Goal: Transaction & Acquisition: Purchase product/service

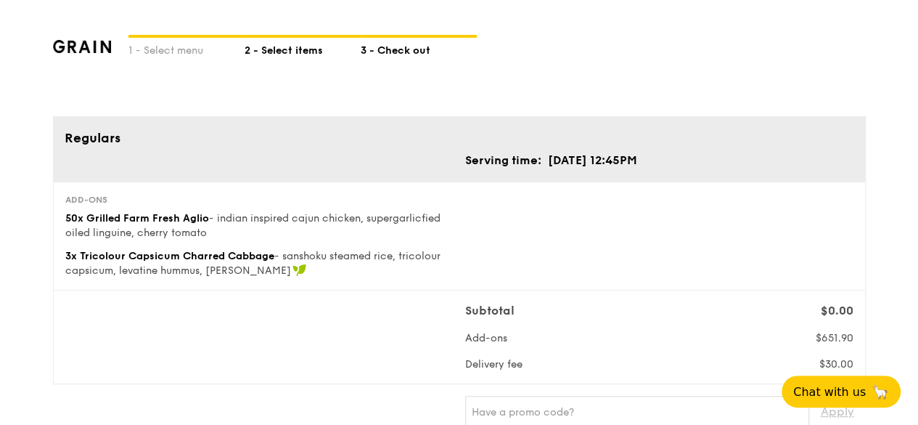
click at [303, 56] on div "2 - Select items" at bounding box center [303, 48] width 116 height 20
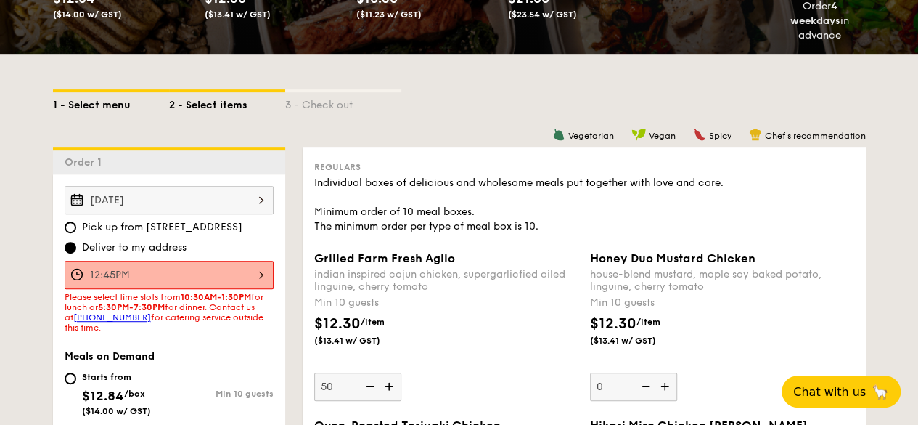
scroll to position [261, 0]
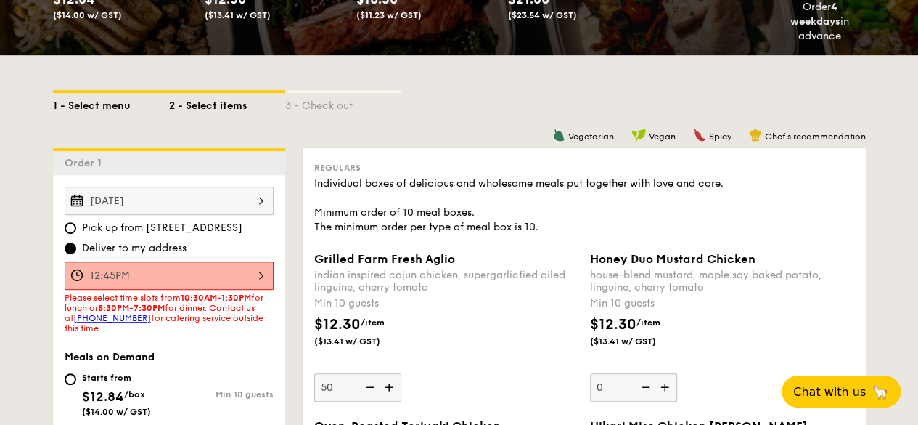
click at [87, 97] on div "1 - Select menu" at bounding box center [111, 103] width 116 height 20
select select
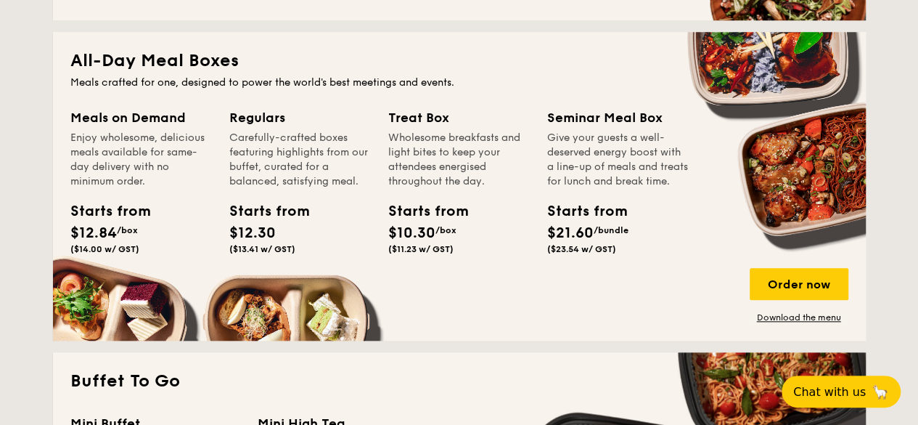
scroll to position [629, 0]
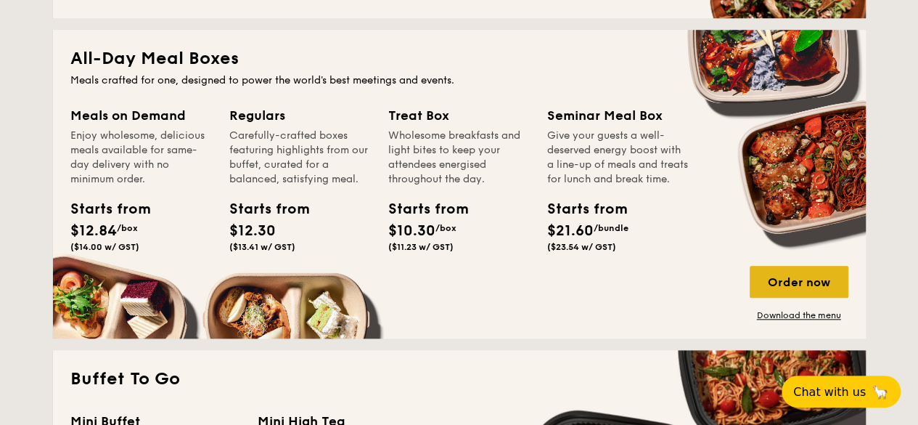
click at [816, 273] on div "Order now" at bounding box center [799, 282] width 99 height 32
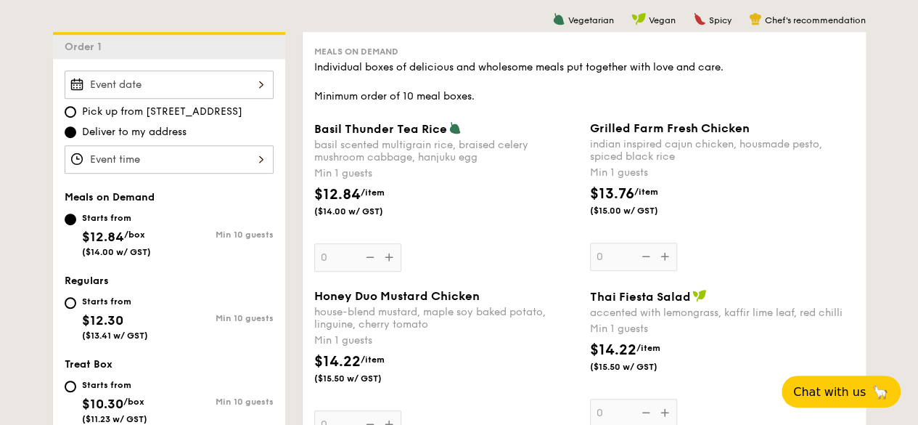
scroll to position [384, 0]
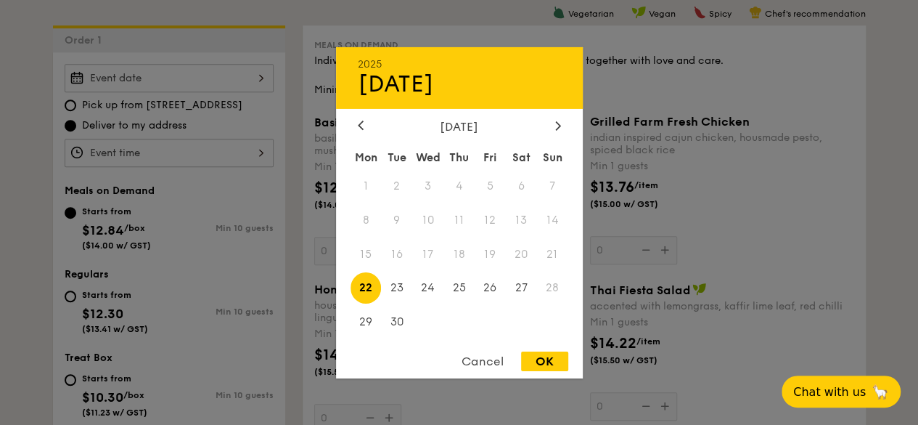
click at [139, 70] on div "2025 Sep [DATE] Tue Wed Thu Fri Sat Sun 1 2 3 4 5 6 7 8 9 10 11 12 13 14 15 16 …" at bounding box center [169, 78] width 209 height 28
click at [431, 288] on span "24" at bounding box center [427, 287] width 31 height 31
click at [133, 153] on div at bounding box center [459, 212] width 918 height 425
click at [208, 86] on div "2025 Sep [DATE] Tue Wed Thu Fri Sat Sun 1 2 3 4 5 6 7 8 9 10 11 12 13 14 15 16 …" at bounding box center [169, 78] width 209 height 28
click at [425, 284] on span "24" at bounding box center [427, 287] width 31 height 31
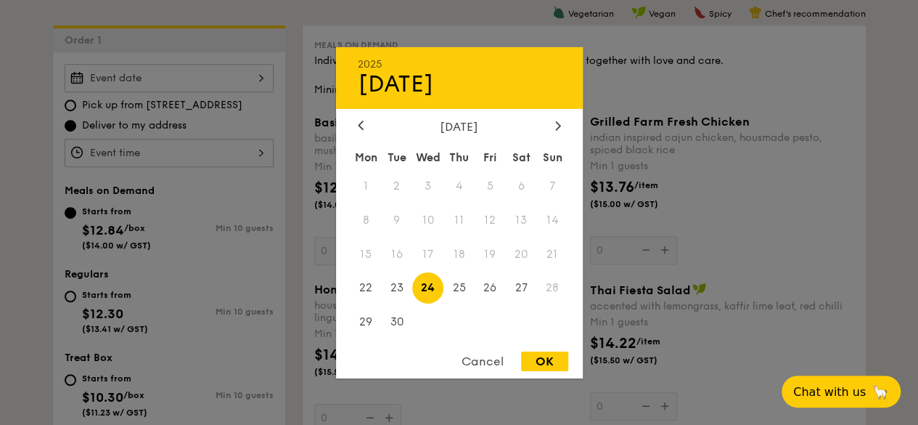
click at [562, 359] on div "OK" at bounding box center [544, 361] width 47 height 20
type input "[DATE]"
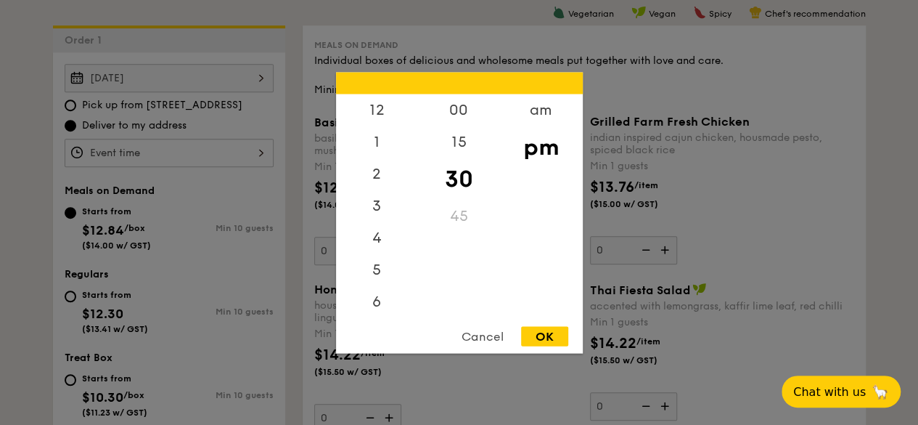
click at [243, 152] on div "12 1 2 3 4 5 6 7 8 9 10 11 00 15 30 45 am pm Cancel OK" at bounding box center [169, 153] width 209 height 28
click at [385, 105] on div "12" at bounding box center [377, 115] width 82 height 42
click at [458, 213] on div "45" at bounding box center [459, 221] width 82 height 42
click at [552, 342] on div "OK" at bounding box center [544, 336] width 47 height 20
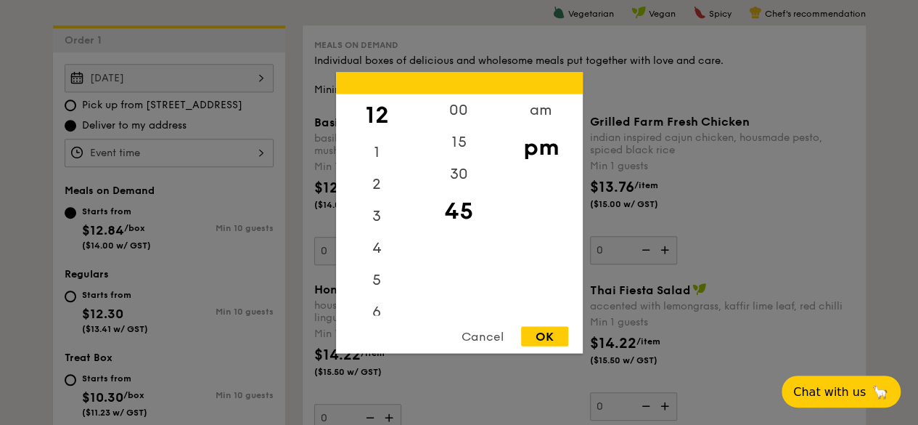
type input "12:45PM"
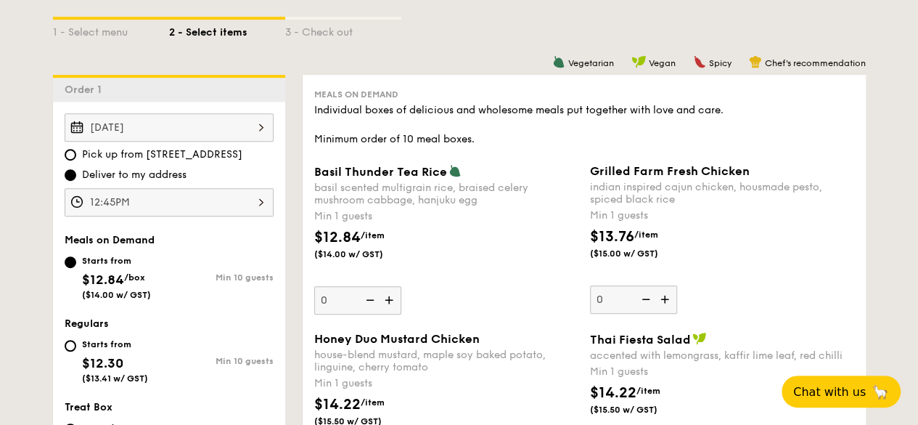
scroll to position [348, 0]
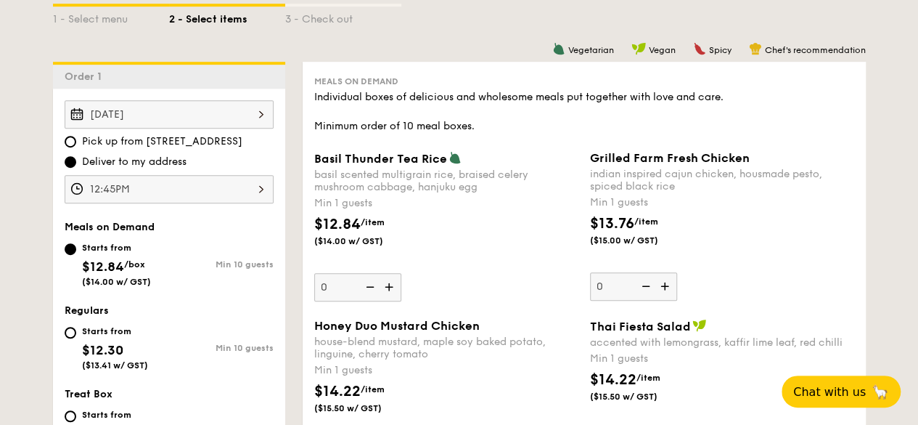
click at [93, 328] on div "Starts from" at bounding box center [115, 331] width 66 height 12
click at [76, 328] on input "Starts from $12.30 ($13.41 w/ GST) Min 10 guests" at bounding box center [71, 333] width 12 height 12
radio input "true"
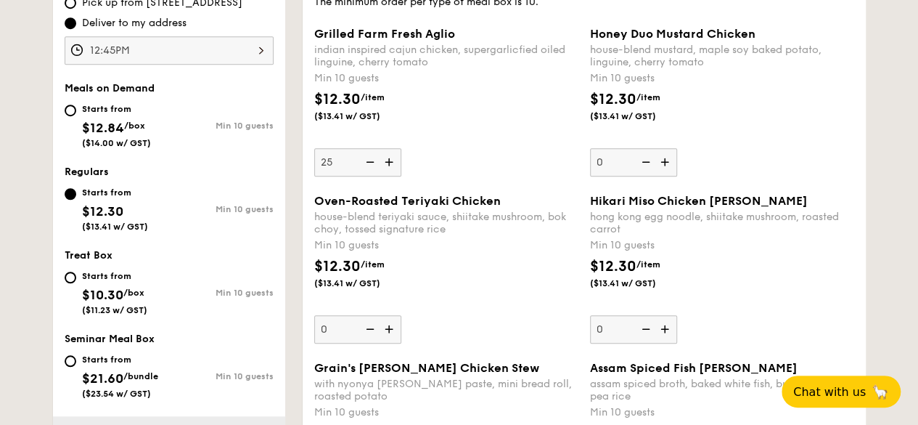
scroll to position [488, 0]
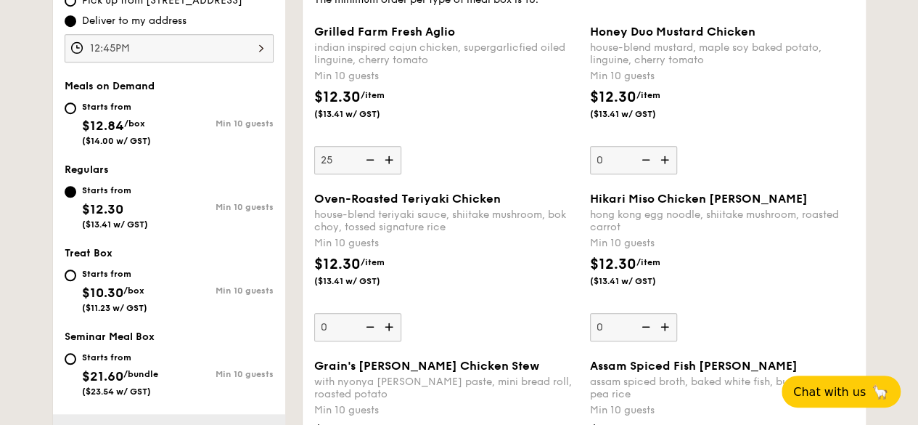
type input "25"
click at [522, 286] on div "$12.30 /item ($13.41 w/ GST)" at bounding box center [446, 278] width 276 height 51
click at [401, 313] on input "25" at bounding box center [357, 327] width 87 height 28
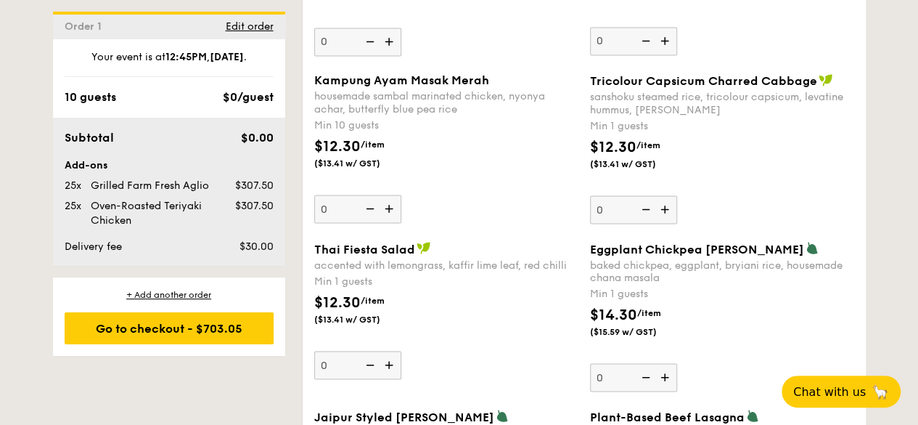
scroll to position [1277, 0]
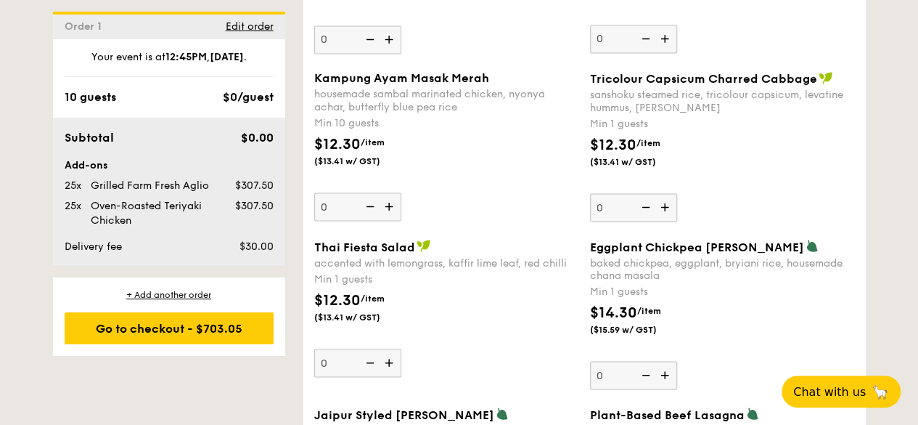
click at [670, 208] on img at bounding box center [666, 207] width 22 height 28
click at [670, 208] on input "0" at bounding box center [633, 207] width 87 height 28
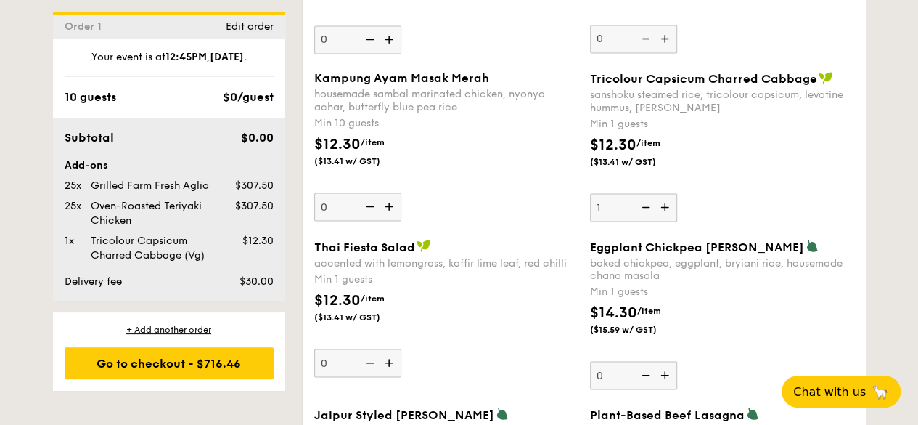
click at [670, 208] on img at bounding box center [666, 207] width 22 height 28
click at [670, 208] on input "1" at bounding box center [633, 207] width 87 height 28
click at [669, 206] on img at bounding box center [666, 207] width 22 height 28
click at [669, 206] on input "2" at bounding box center [633, 207] width 87 height 28
type input "3"
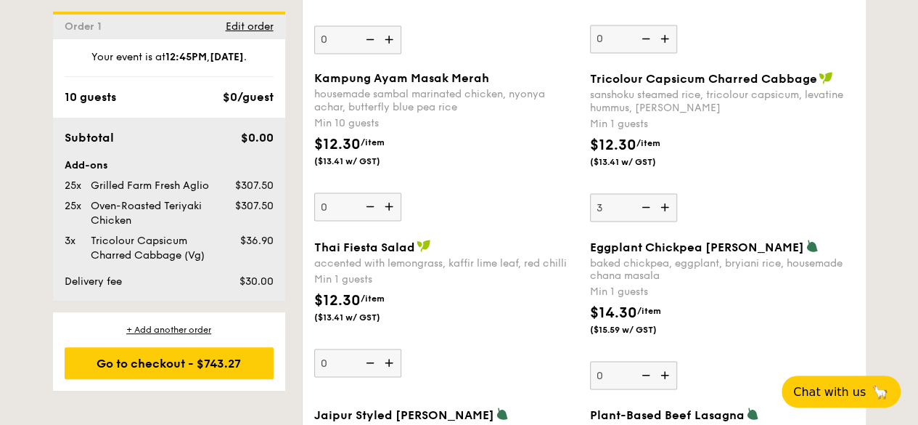
click at [528, 239] on div "Thai Fiesta Salad" at bounding box center [446, 246] width 264 height 15
click at [401, 348] on input "0" at bounding box center [357, 362] width 87 height 28
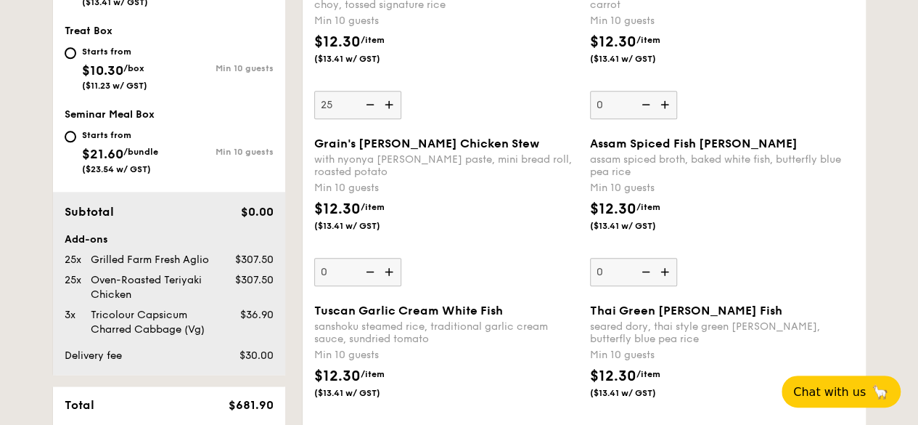
scroll to position [905, 0]
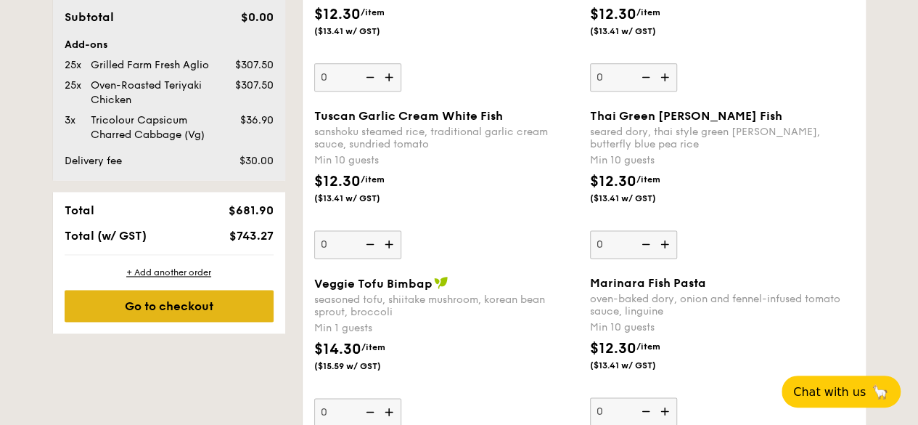
click at [218, 307] on div "Go to checkout" at bounding box center [169, 306] width 209 height 32
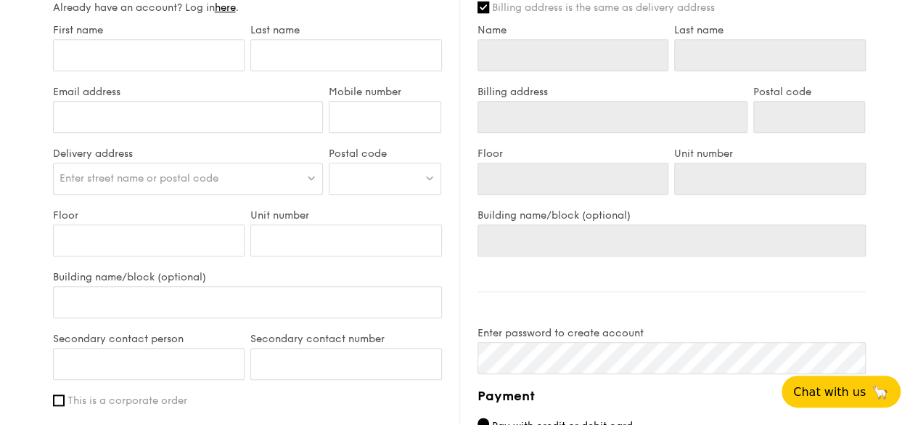
scroll to position [627, 0]
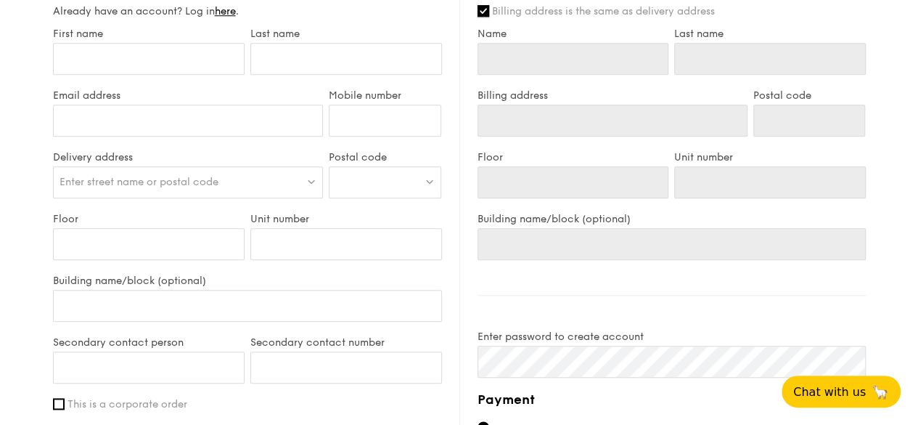
click at [485, 12] on input "Billing address is the same as delivery address" at bounding box center [484, 11] width 12 height 12
checkbox input "false"
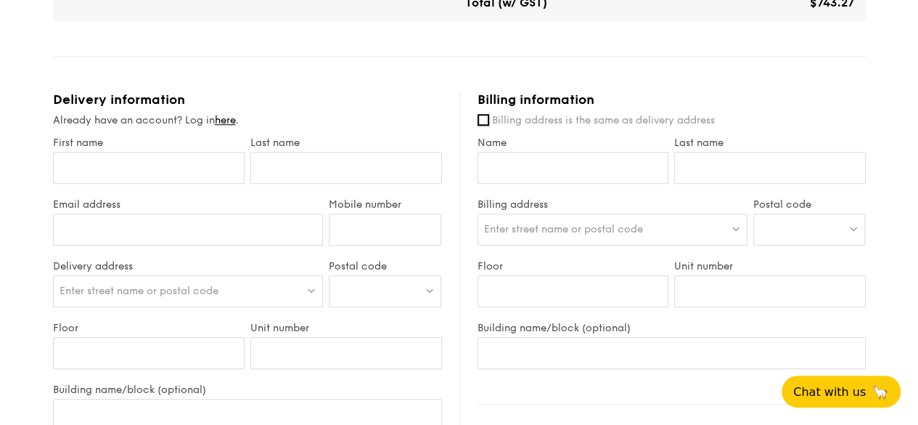
scroll to position [519, 0]
click at [203, 152] on input "First name" at bounding box center [149, 167] width 192 height 32
type input "Thamil"
click at [315, 158] on input "text" at bounding box center [346, 167] width 192 height 32
type input "[PERSON_NAME]"
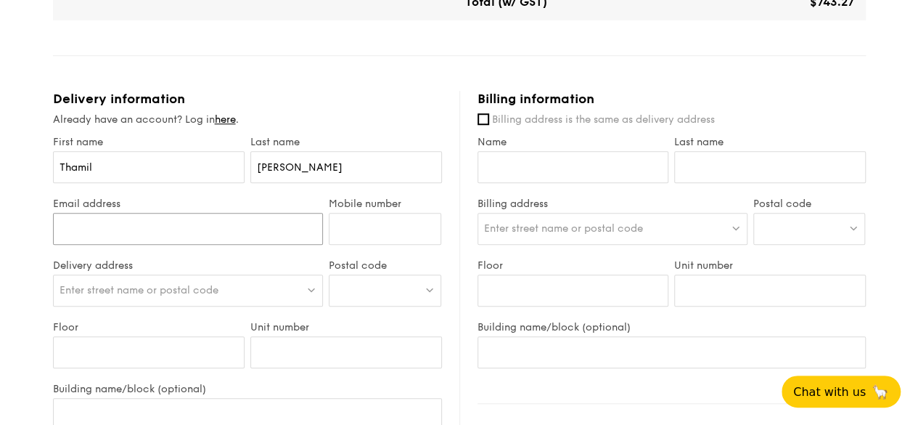
click at [235, 223] on input "Email address" at bounding box center [188, 229] width 271 height 32
type input "[EMAIL_ADDRESS][PERSON_NAME][PERSON_NAME][DOMAIN_NAME]"
click at [383, 230] on input "Mobile number" at bounding box center [385, 229] width 113 height 32
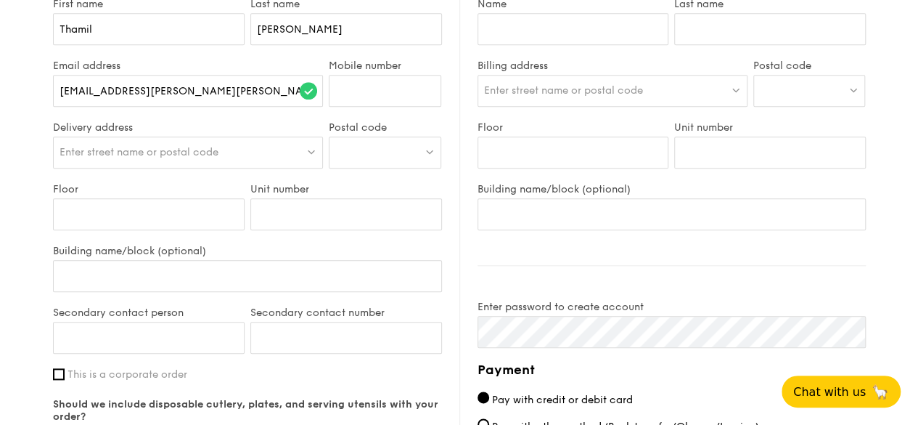
click at [251, 147] on div "Enter street name or postal code" at bounding box center [188, 152] width 271 height 32
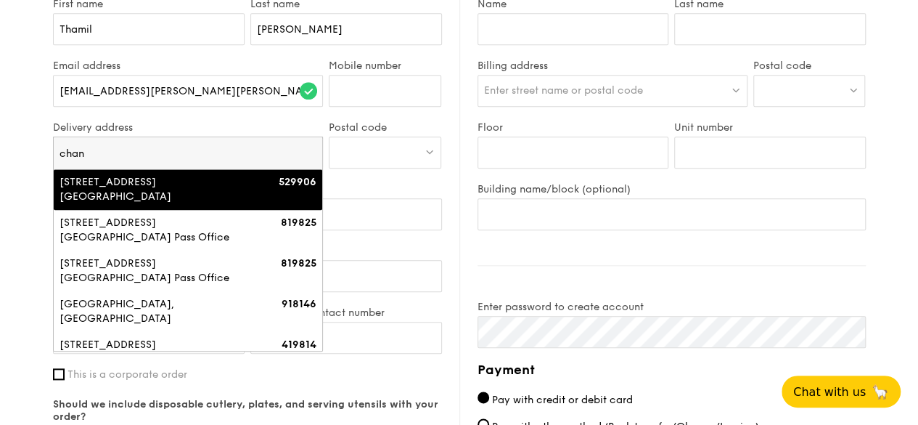
click at [136, 147] on input "chan" at bounding box center [188, 153] width 269 height 32
paste input "CGH Breast clinic tutorial room, [GEOGRAPHIC_DATA], Level 3 Clinic 3G"
type input "CGH Breast clinic tutorial room, [GEOGRAPHIC_DATA], Level 3 Clinic 3G"
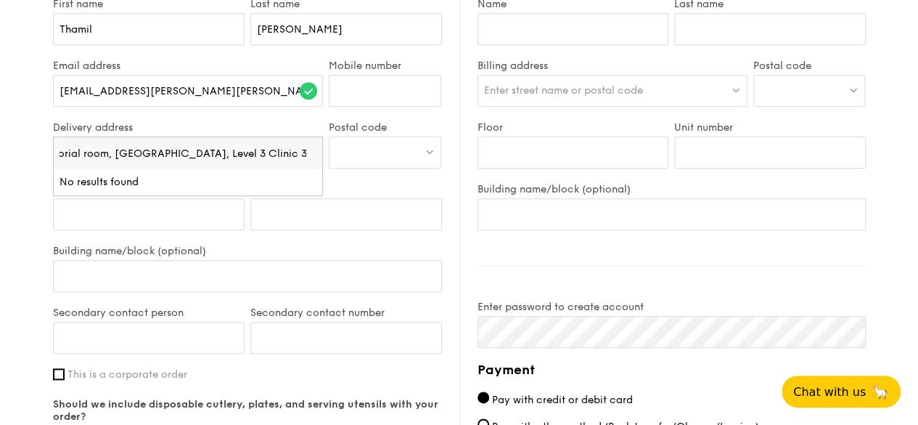
scroll to position [0, 0]
drag, startPoint x: 114, startPoint y: 147, endPoint x: 0, endPoint y: 134, distance: 114.7
click at [0, 134] on div "1 - Select menu 2 - Select items 3 - Check out Regulars Serving time: [DATE] 12…" at bounding box center [459, 32] width 918 height 1379
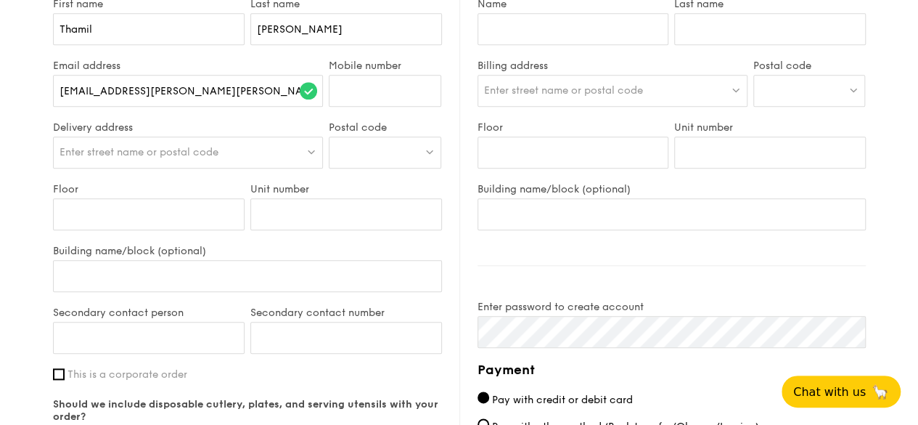
click at [126, 143] on div "Enter street name or postal code" at bounding box center [188, 152] width 271 height 32
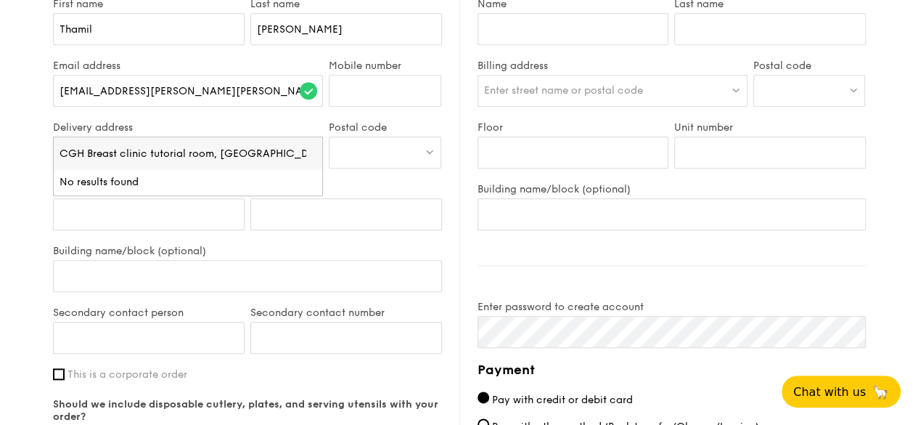
scroll to position [0, 106]
click at [115, 146] on input "CGH Breast clinic tutorial room, [GEOGRAPHIC_DATA], Level 3 Clinic 3G" at bounding box center [188, 153] width 269 height 32
click at [264, 151] on input "[GEOGRAPHIC_DATA], Level 3 Clinic 3G" at bounding box center [188, 153] width 269 height 32
drag, startPoint x: 164, startPoint y: 147, endPoint x: 281, endPoint y: 154, distance: 117.0
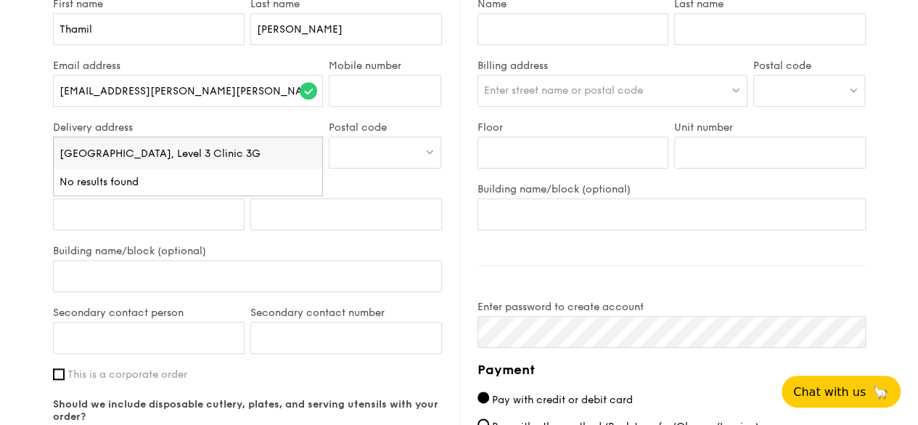
click at [281, 154] on input "[GEOGRAPHIC_DATA], Level 3 Clinic 3G" at bounding box center [188, 153] width 269 height 32
click at [102, 148] on input "[GEOGRAPHIC_DATA]" at bounding box center [188, 153] width 269 height 32
type input "[GEOGRAPHIC_DATA]"
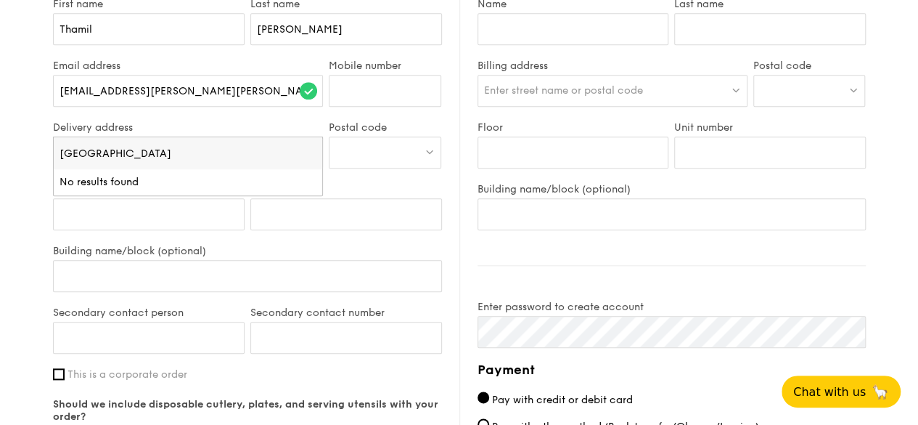
click at [314, 150] on input "[GEOGRAPHIC_DATA]" at bounding box center [188, 153] width 269 height 32
click at [242, 150] on input "search" at bounding box center [188, 153] width 269 height 32
paste input "529889"
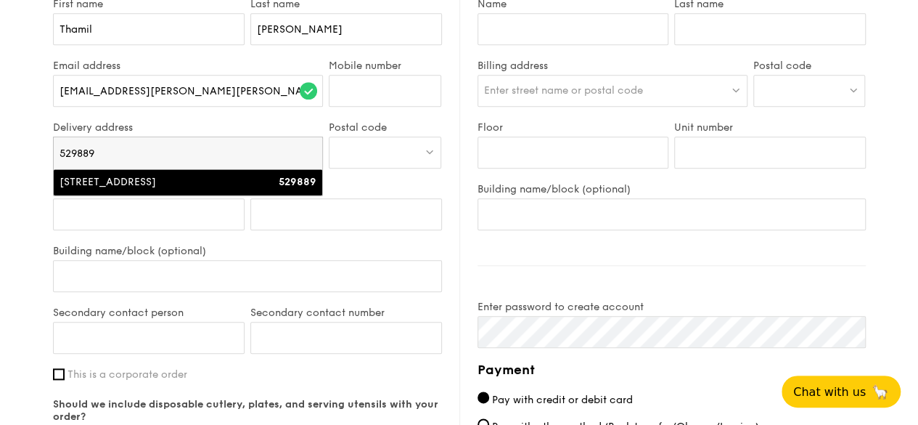
type input "529889"
click at [193, 179] on div "[STREET_ADDRESS]" at bounding box center [156, 182] width 193 height 15
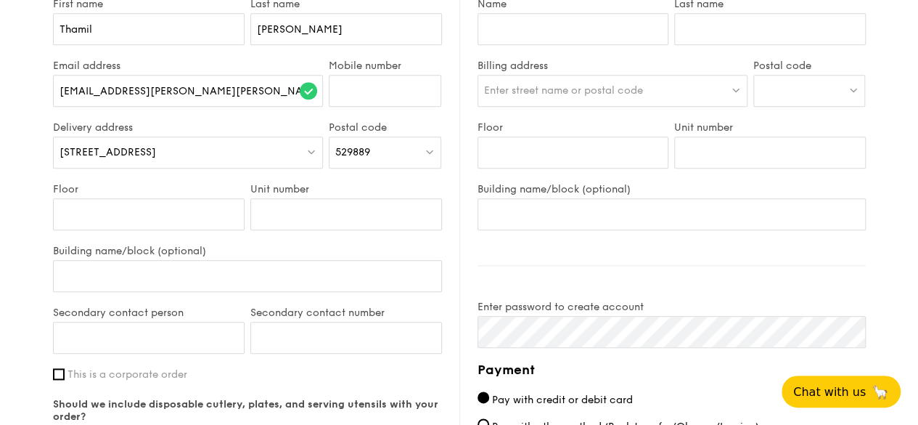
click at [14, 165] on div "1 - Select menu 2 - Select items 3 - Check out Regulars Serving time: [DATE] 12…" at bounding box center [459, 32] width 918 height 1379
click at [138, 214] on input "Floor" at bounding box center [149, 214] width 192 height 32
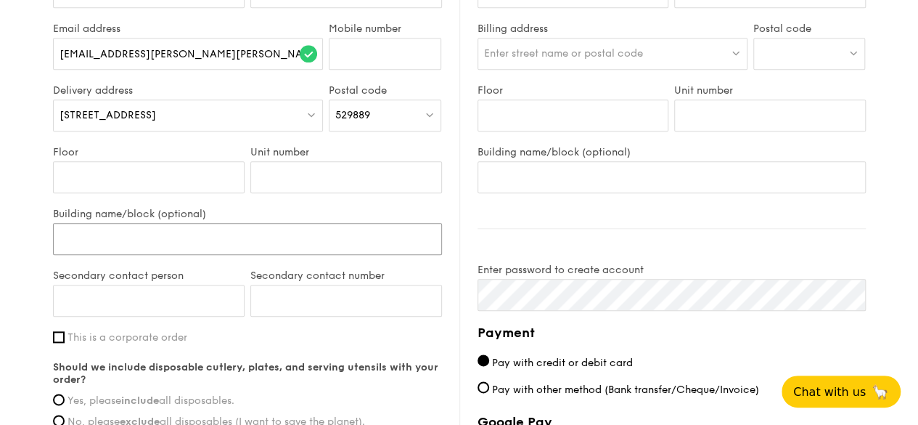
click at [279, 234] on input "Building name/block (optional)" at bounding box center [247, 239] width 389 height 32
type input "[GEOGRAPHIC_DATA]"
click at [218, 174] on input "Floor" at bounding box center [149, 177] width 192 height 32
type input "Level 3"
click at [290, 167] on input "Unit number" at bounding box center [346, 177] width 192 height 32
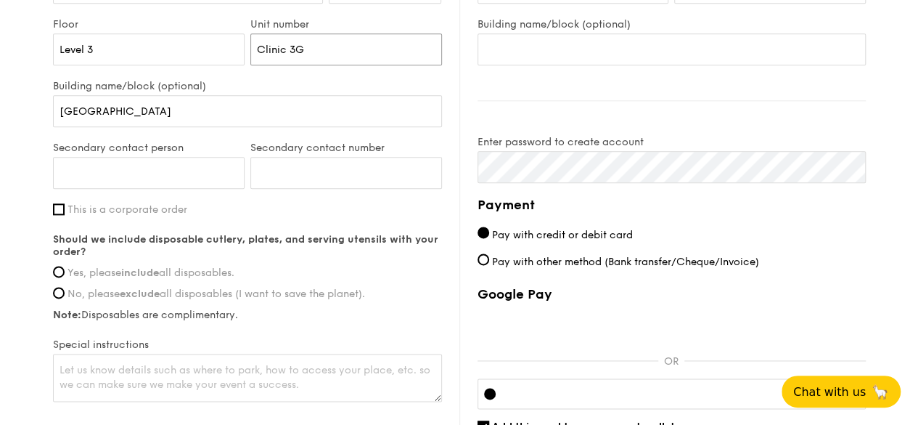
scroll to position [921, 0]
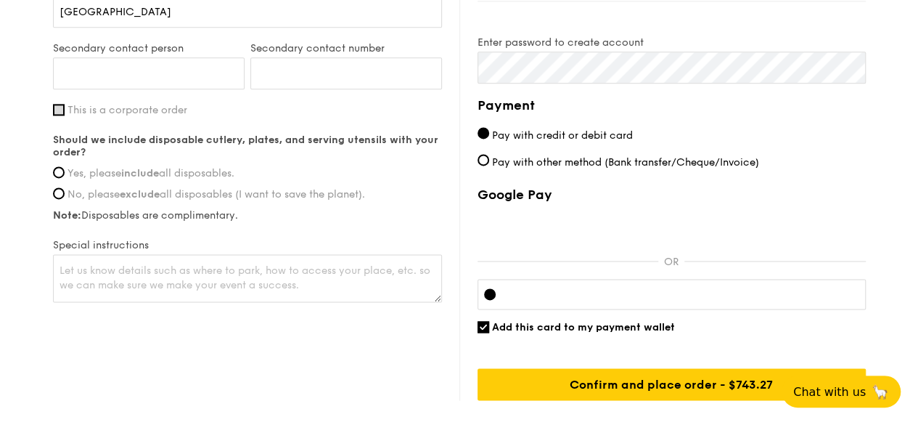
type input "Clinic 3G"
click at [62, 108] on input "This is a corporate order" at bounding box center [59, 110] width 12 height 12
checkbox input "true"
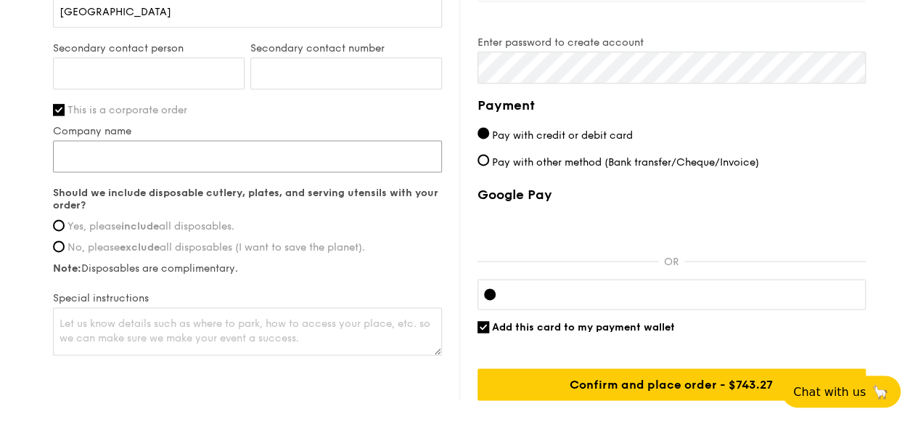
click at [88, 160] on input "Company name" at bounding box center [247, 156] width 389 height 32
type input "Stryker Singapore Pte Ltd"
click at [176, 216] on div "Should we include disposable cutlery, plates, and serving utensils with your or…" at bounding box center [247, 231] width 389 height 88
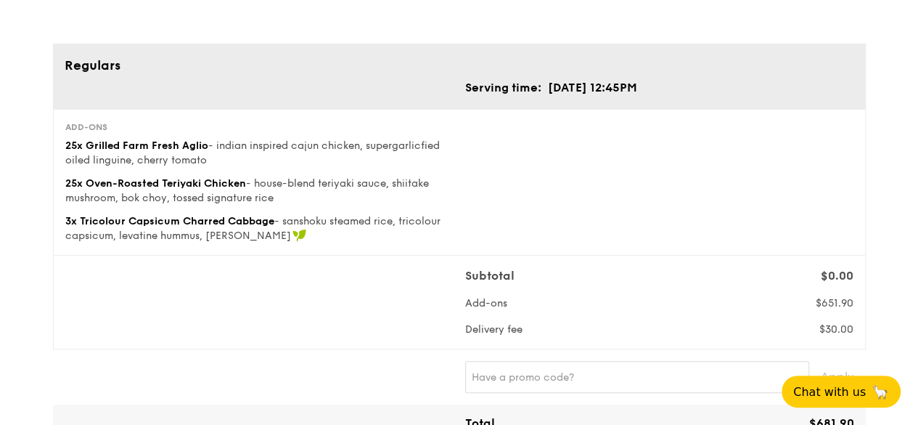
scroll to position [0, 0]
